Goal: Task Accomplishment & Management: Manage account settings

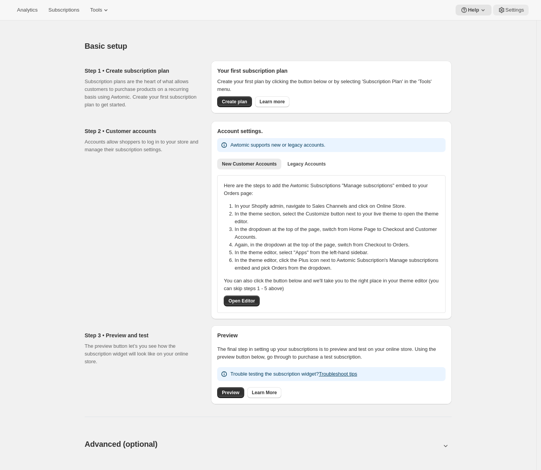
click at [523, 9] on span "Settings" at bounding box center [515, 10] width 19 height 6
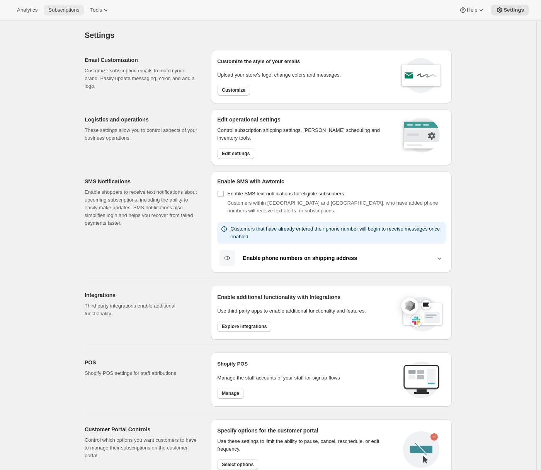
click at [71, 11] on span "Subscriptions" at bounding box center [63, 10] width 31 height 6
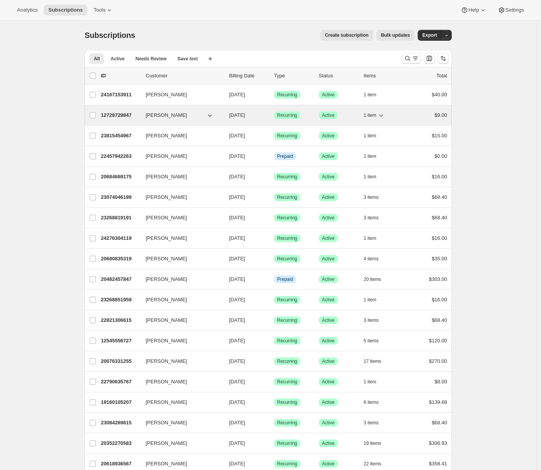
click at [115, 120] on div "12728729847 [PERSON_NAME] [DATE] Success Recurring Success Active 1 item $9.00" at bounding box center [274, 115] width 347 height 11
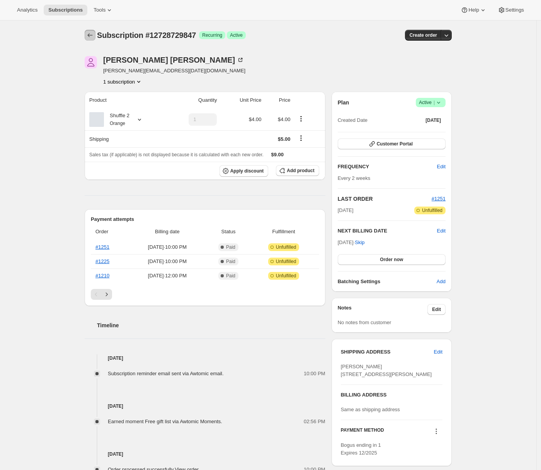
click at [94, 35] on icon "Subscriptions" at bounding box center [90, 35] width 8 height 8
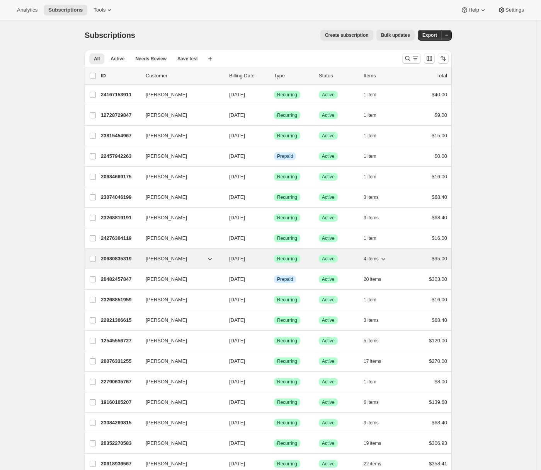
click at [117, 258] on p "20680835319" at bounding box center [120, 259] width 39 height 8
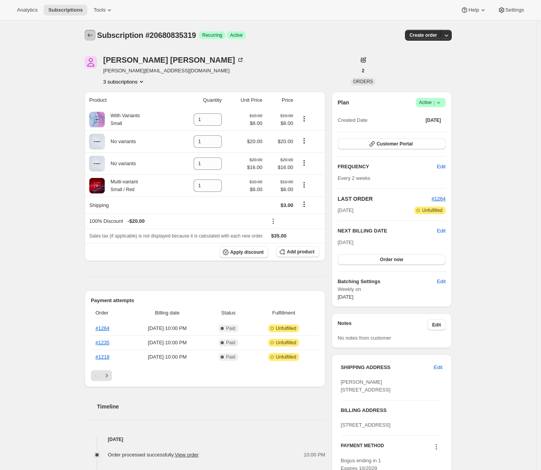
click at [89, 35] on icon "Subscriptions" at bounding box center [90, 35] width 8 height 8
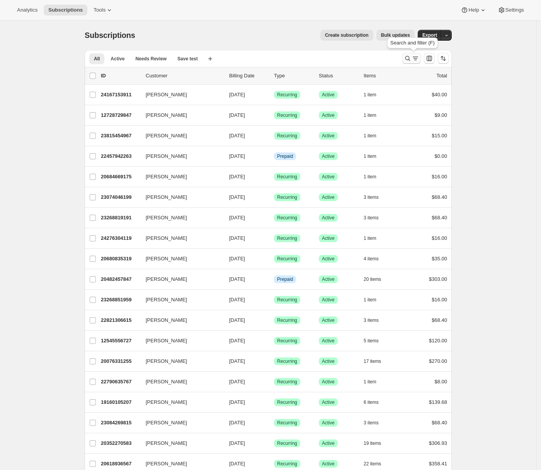
click at [411, 58] on icon "Search and filter results" at bounding box center [408, 59] width 8 height 8
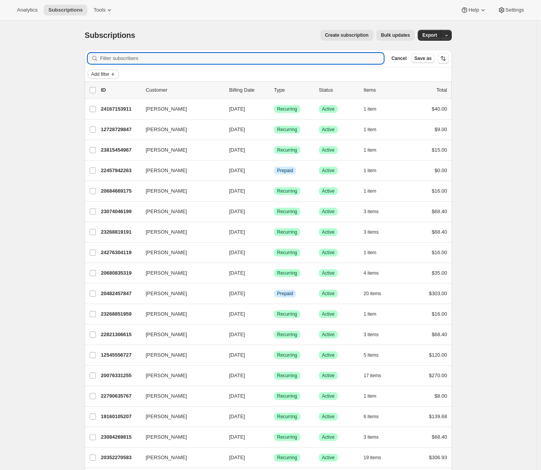
click at [109, 72] on span "Add filter" at bounding box center [100, 74] width 18 height 6
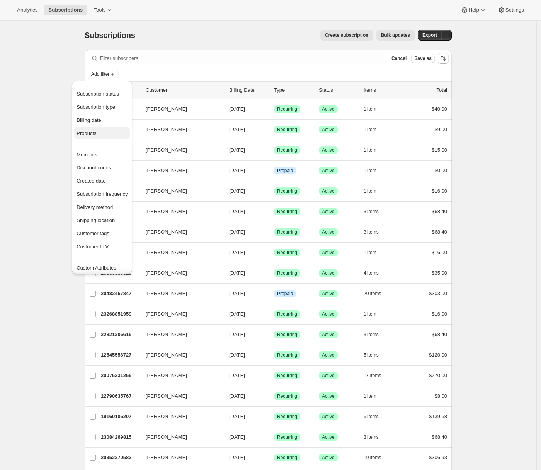
click at [104, 131] on span "Products" at bounding box center [102, 134] width 51 height 8
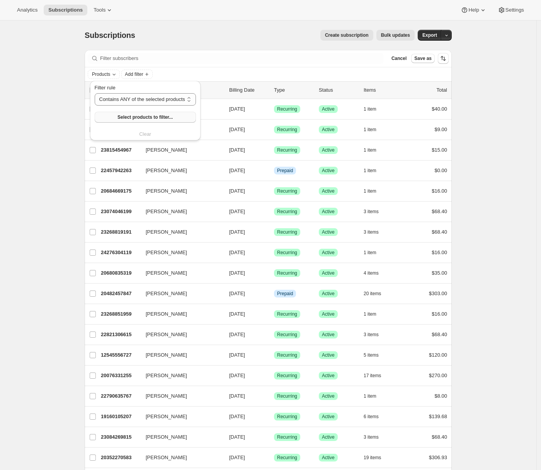
click at [126, 114] on span "Select products to filter..." at bounding box center [145, 117] width 55 height 6
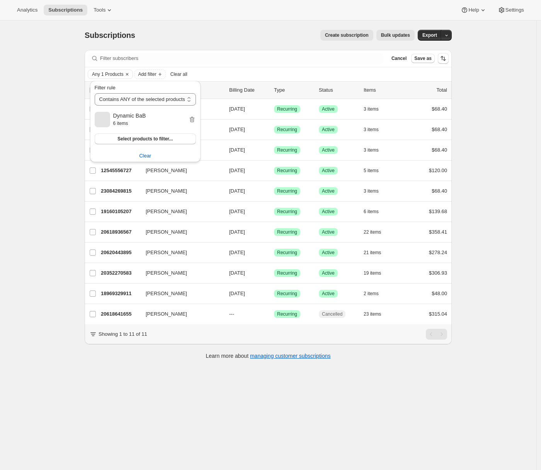
click at [74, 142] on div "Subscriptions. This page is ready Subscriptions Create subscription Bulk update…" at bounding box center [268, 255] width 537 height 470
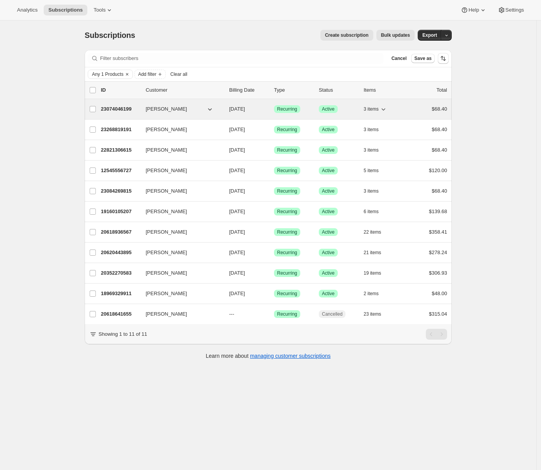
click at [118, 107] on p "23074046199" at bounding box center [120, 109] width 39 height 8
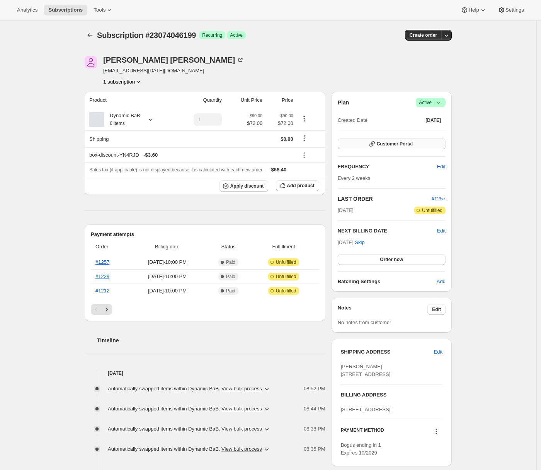
click at [423, 148] on button "Customer Portal" at bounding box center [392, 143] width 108 height 11
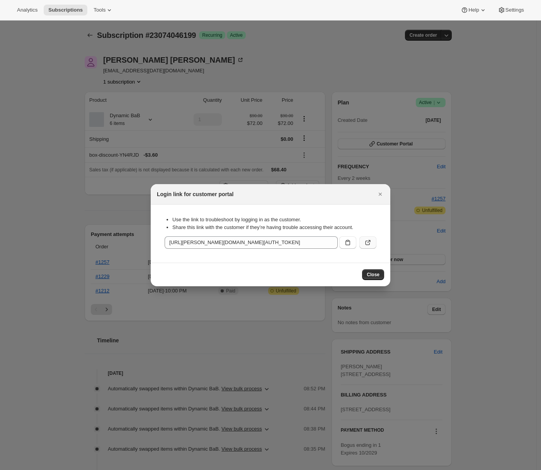
click at [374, 244] on button ":r147:" at bounding box center [368, 242] width 17 height 12
click at [366, 244] on icon ":r147:" at bounding box center [368, 243] width 8 height 8
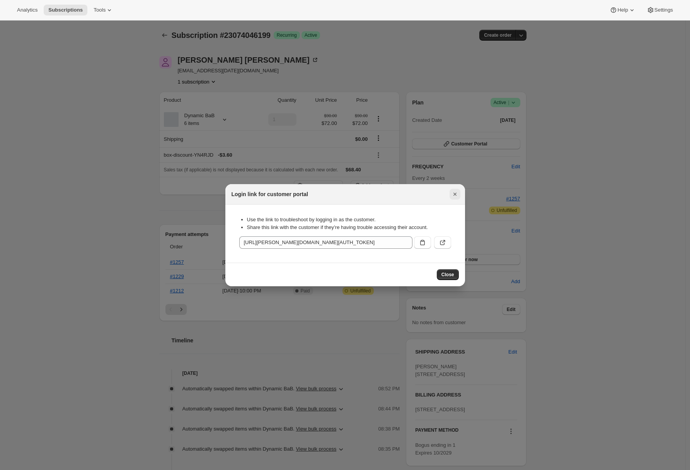
click at [455, 193] on icon "Close" at bounding box center [455, 194] width 8 height 8
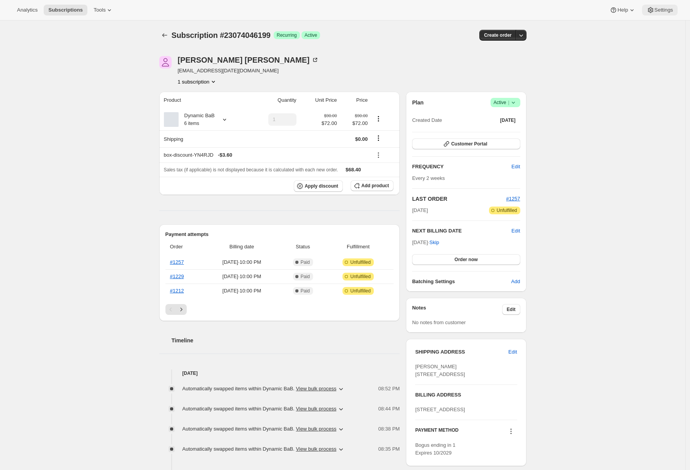
click at [545, 9] on span "Settings" at bounding box center [664, 10] width 19 height 6
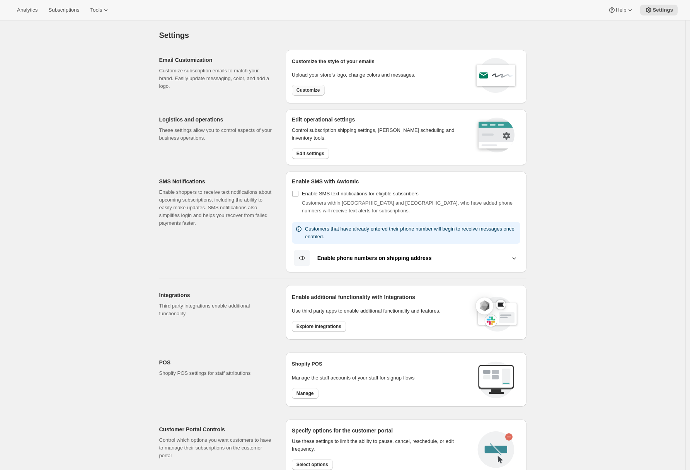
click at [304, 93] on span "Customize" at bounding box center [309, 90] width 24 height 6
select select "subscriptionMessage"
select select "5"
select select "15"
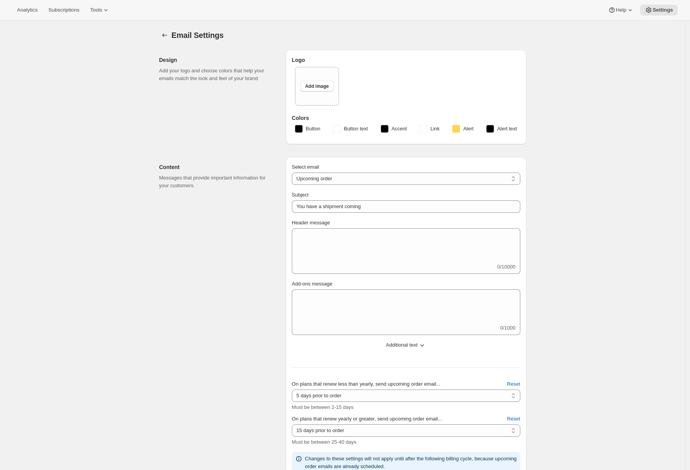
type textarea "dwdwdw"
type input "[PERSON_NAME]-18"
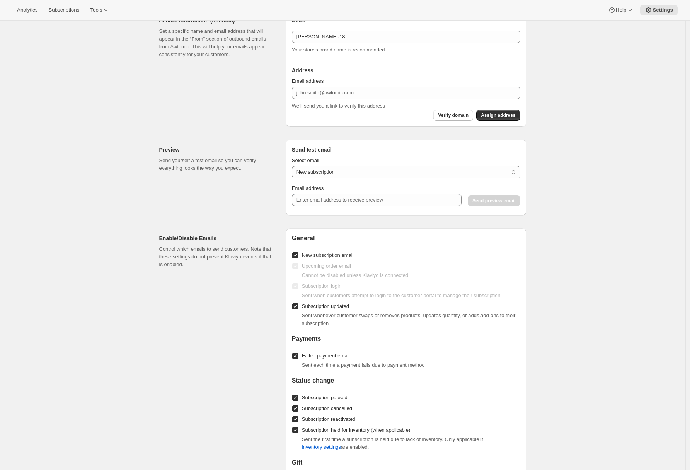
scroll to position [782, 0]
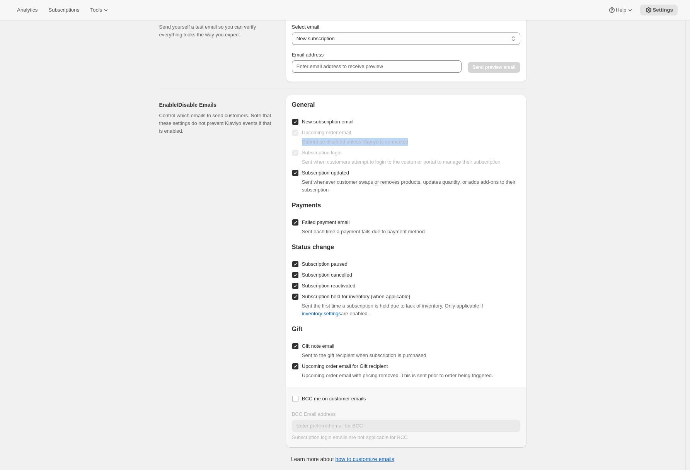
drag, startPoint x: 418, startPoint y: 144, endPoint x: 279, endPoint y: 141, distance: 139.3
click at [283, 141] on div "Enable/Disable Emails Control which emails to send customers. Note that these s…" at bounding box center [340, 268] width 374 height 359
click at [174, 151] on div "Enable/Disable Emails Control which emails to send customers. Note that these s…" at bounding box center [219, 271] width 120 height 353
